Goal: Information Seeking & Learning: Check status

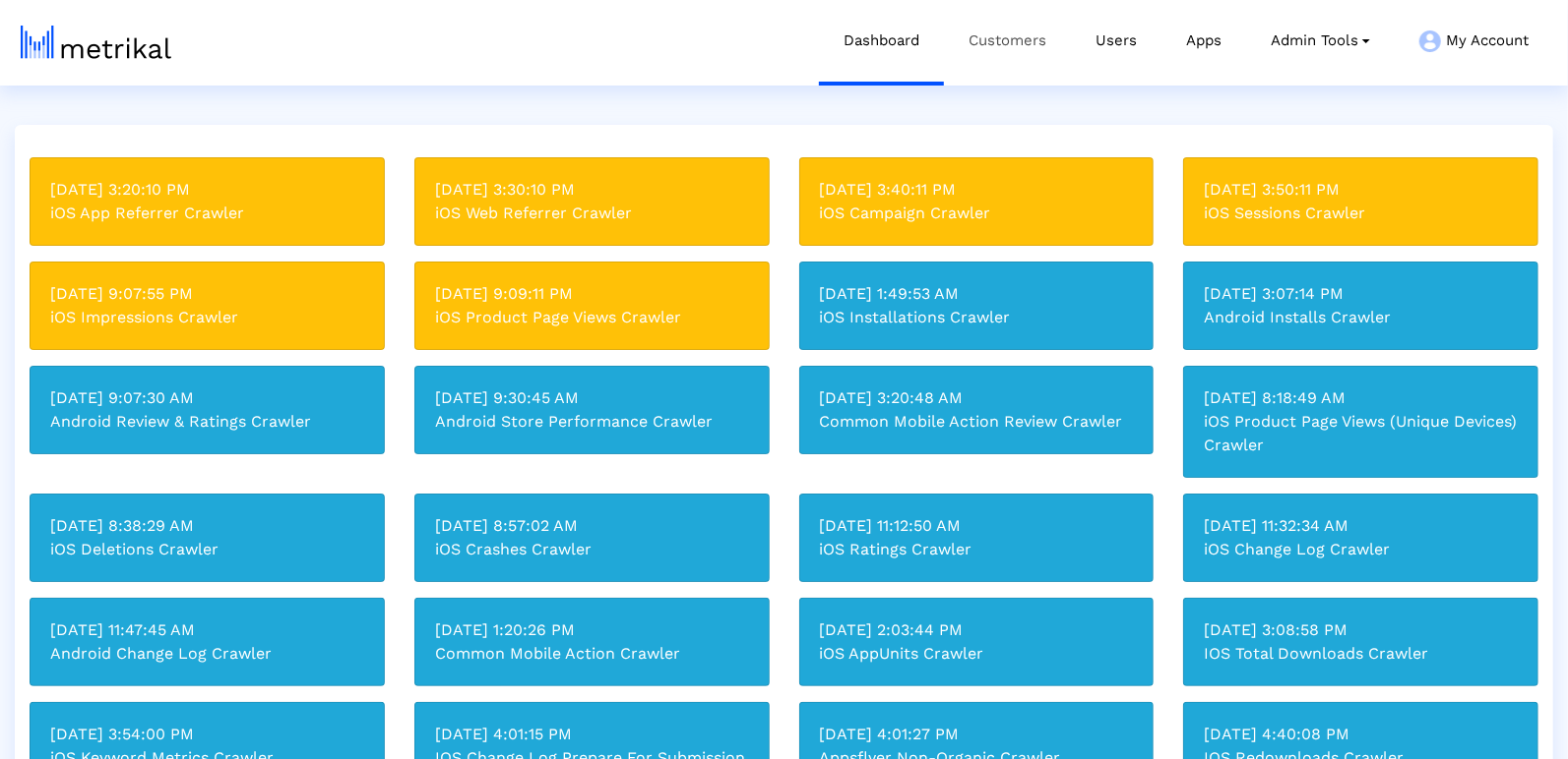
click at [1005, 44] on link "Customers" at bounding box center [1007, 41] width 127 height 82
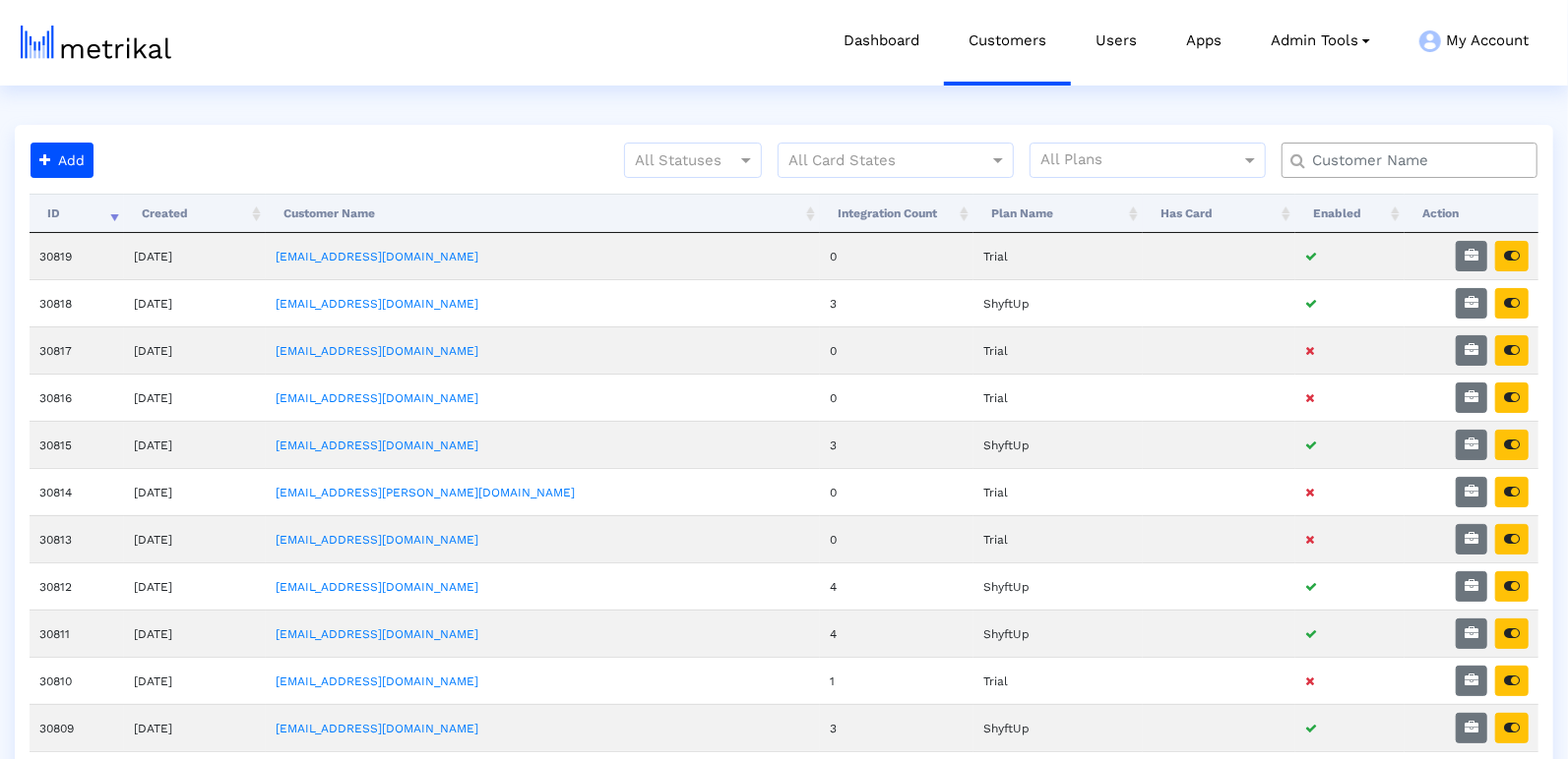
click at [1326, 163] on input "text" at bounding box center [1414, 160] width 232 height 21
type input "s"
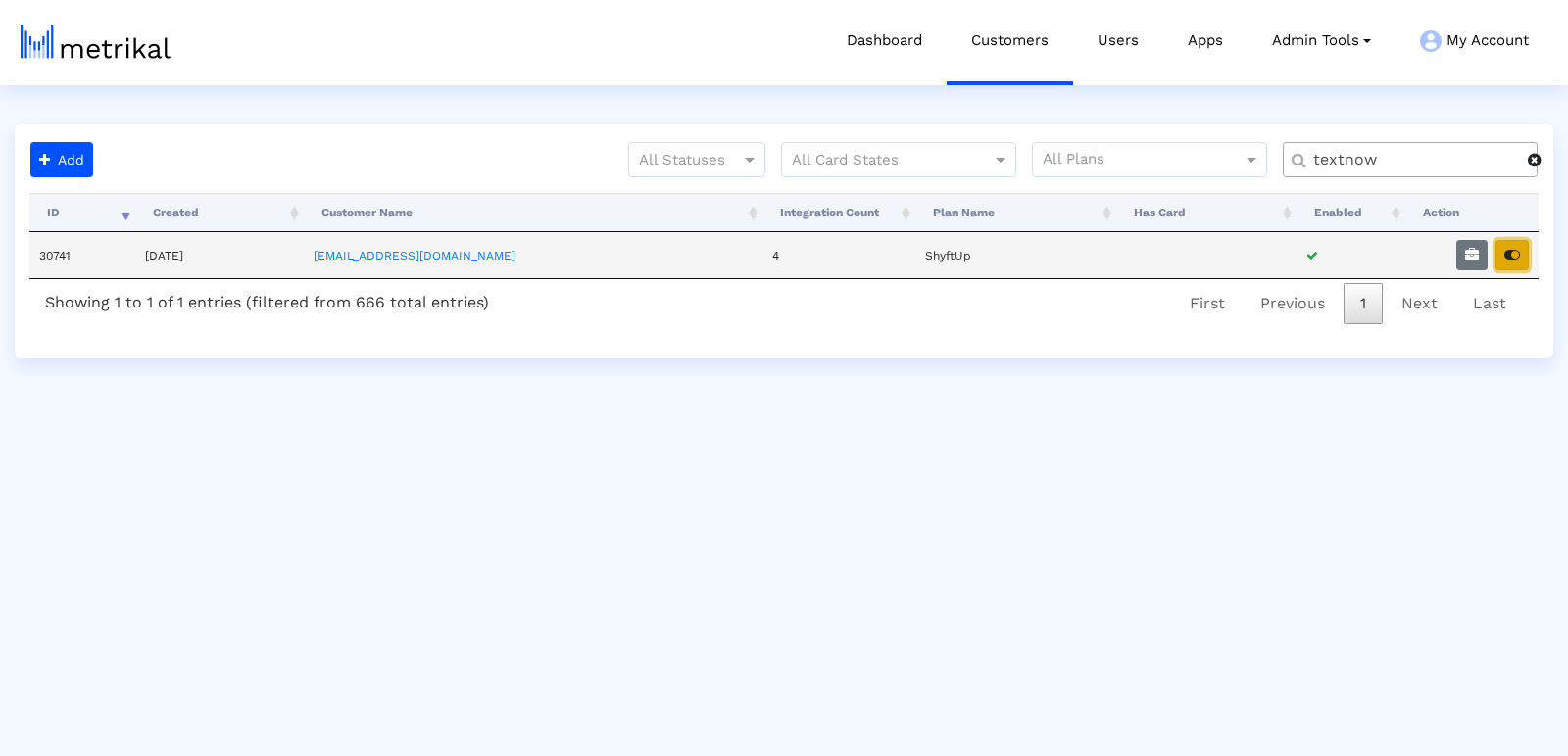
click at [1512, 241] on button "button" at bounding box center [1513, 255] width 34 height 31
click at [1315, 157] on input "textnow" at bounding box center [1414, 160] width 229 height 21
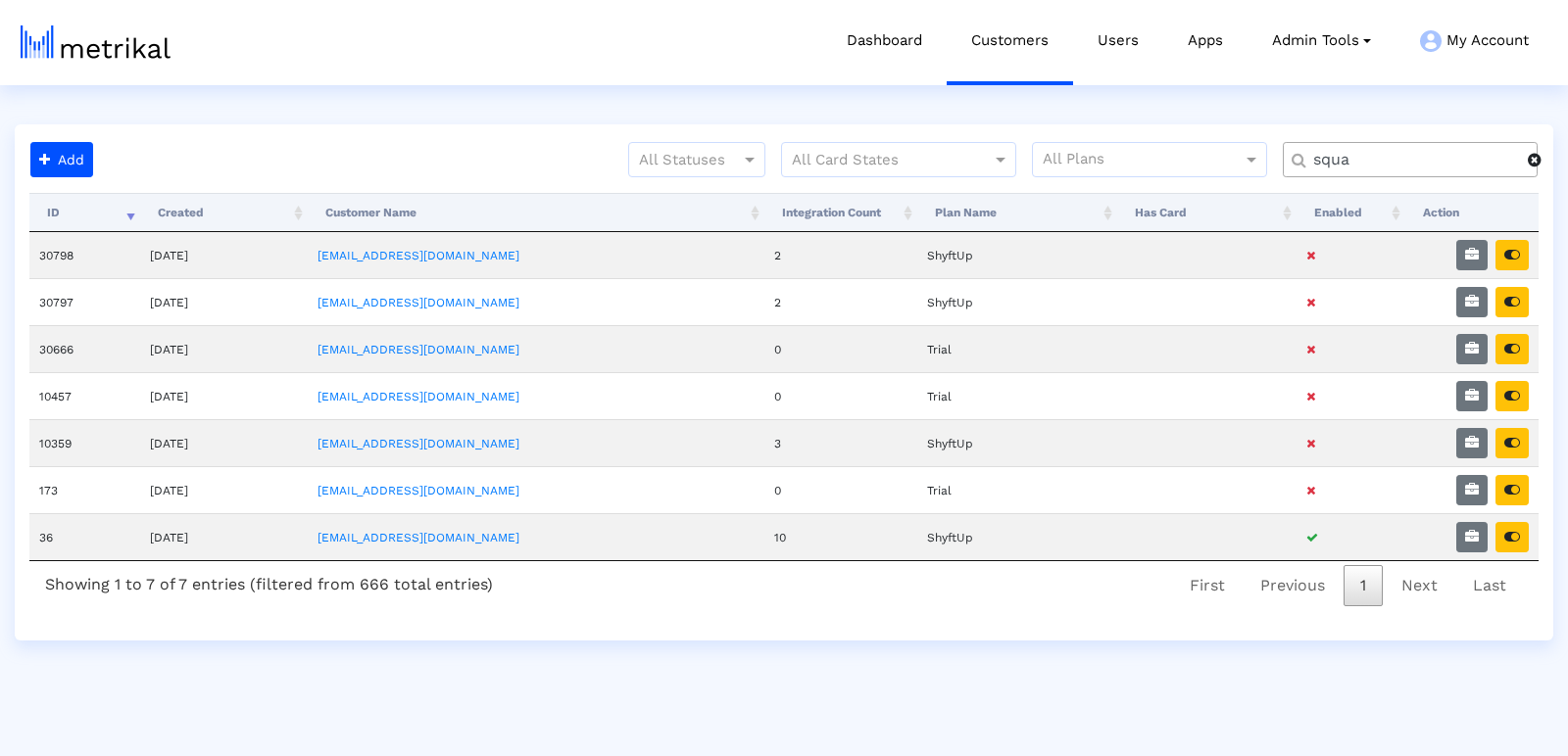
type input "squa"
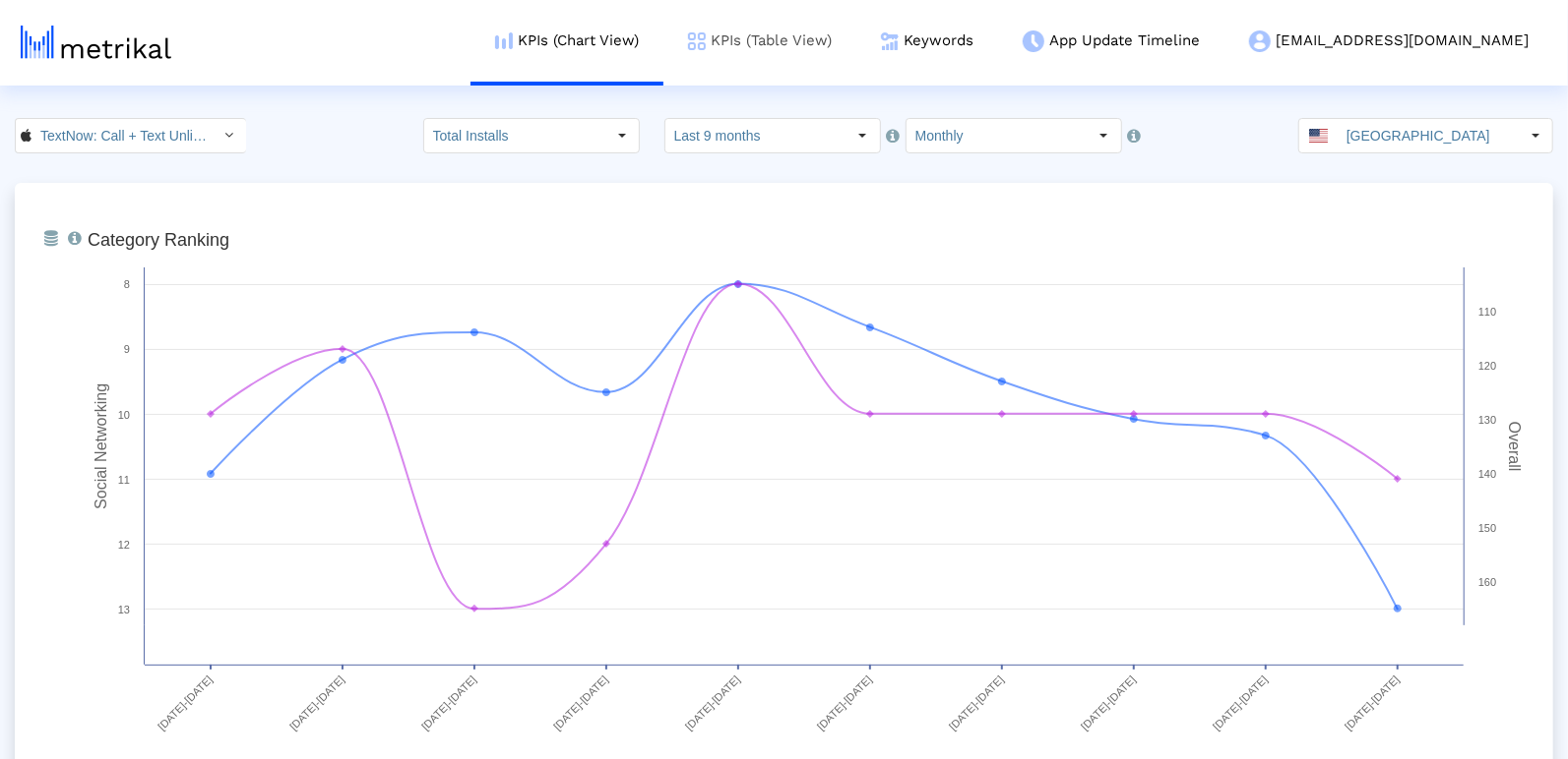
click at [856, 45] on link "KPIs (Table View)" at bounding box center [759, 41] width 193 height 82
click at [1021, 130] on input "Monthly" at bounding box center [997, 136] width 181 height 34
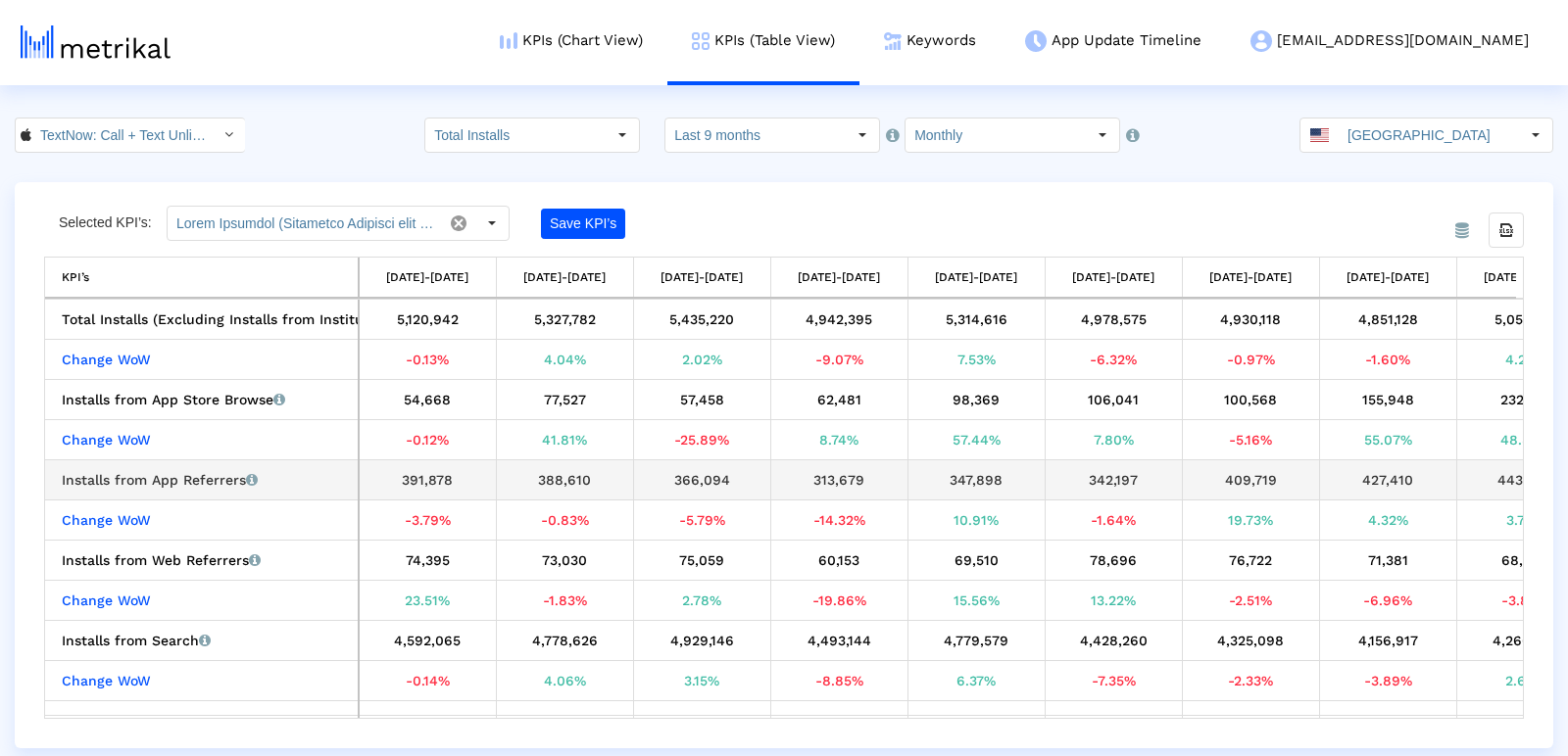
scroll to position [0, 213]
drag, startPoint x: 1153, startPoint y: 722, endPoint x: 1556, endPoint y: 707, distance: 403.3
click at [1566, 709] on div "From Database Selected KPI’s: Save KPI’s Export all data KPI’s [DATE]-[DATE] [D…" at bounding box center [784, 465] width 1568 height 567
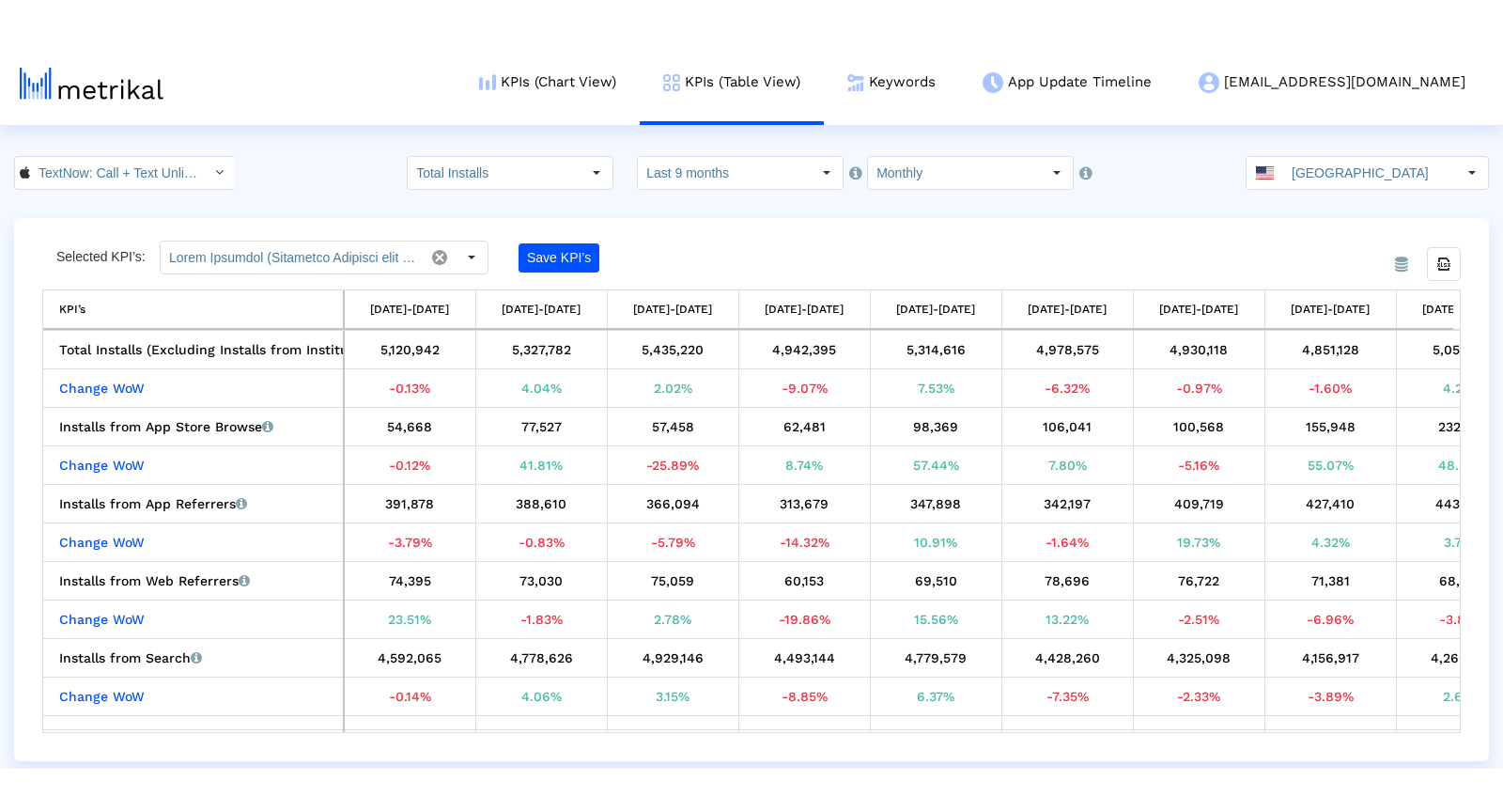
scroll to position [0, 204]
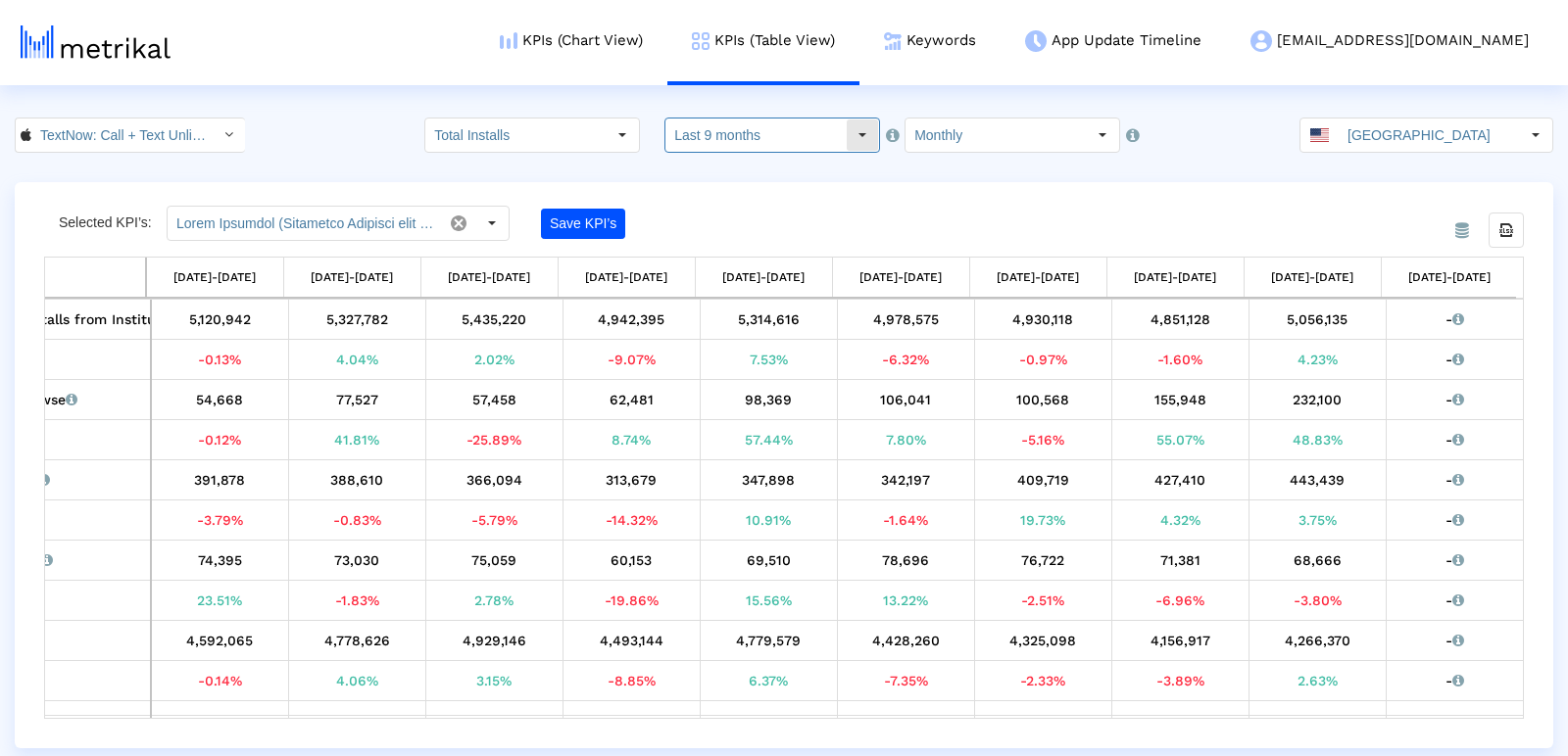
click at [773, 126] on input "Last 9 months" at bounding box center [755, 135] width 180 height 34
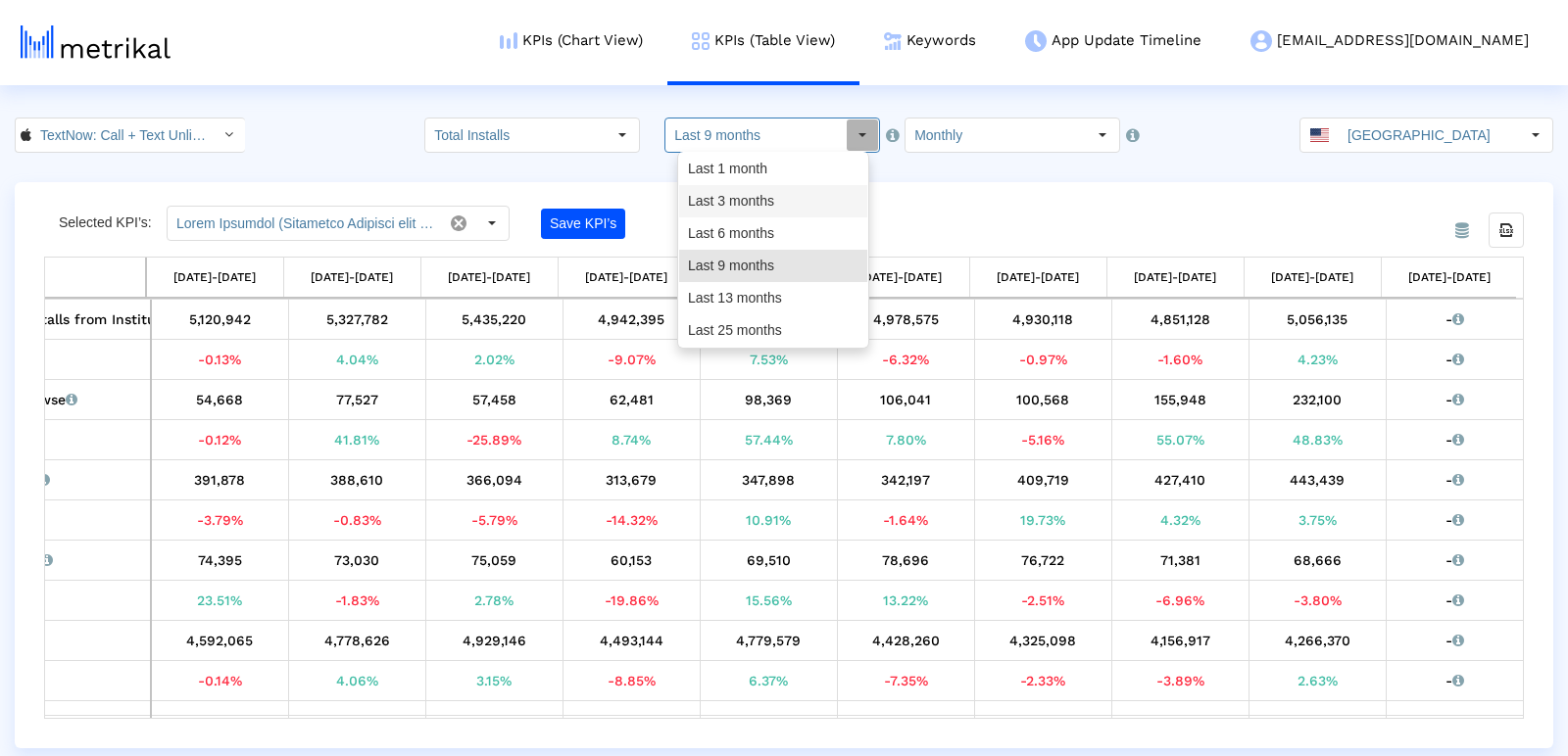
click at [742, 195] on div "Last 3 months" at bounding box center [773, 201] width 188 height 33
type input "Last 3 months"
